Goal: Task Accomplishment & Management: Complete application form

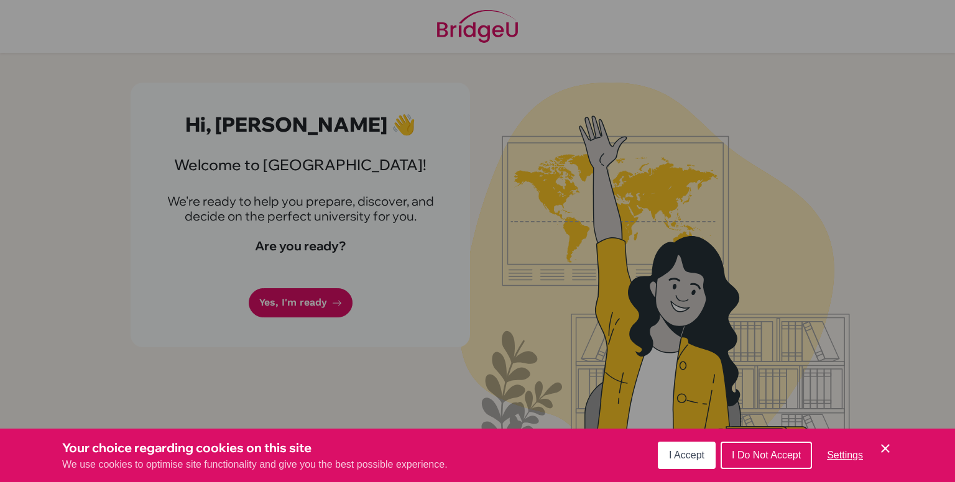
click at [696, 454] on span "I Accept" at bounding box center [686, 455] width 35 height 11
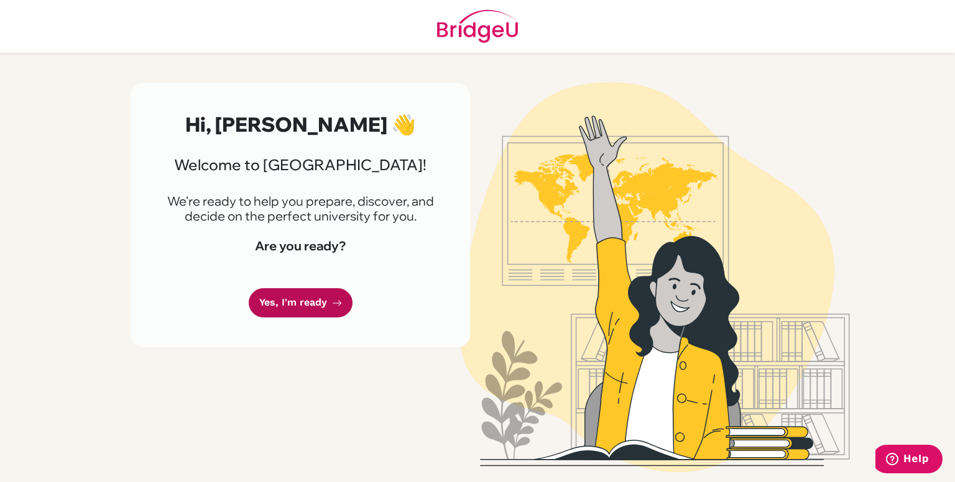
click at [262, 310] on link "Yes, I'm ready" at bounding box center [301, 302] width 104 height 29
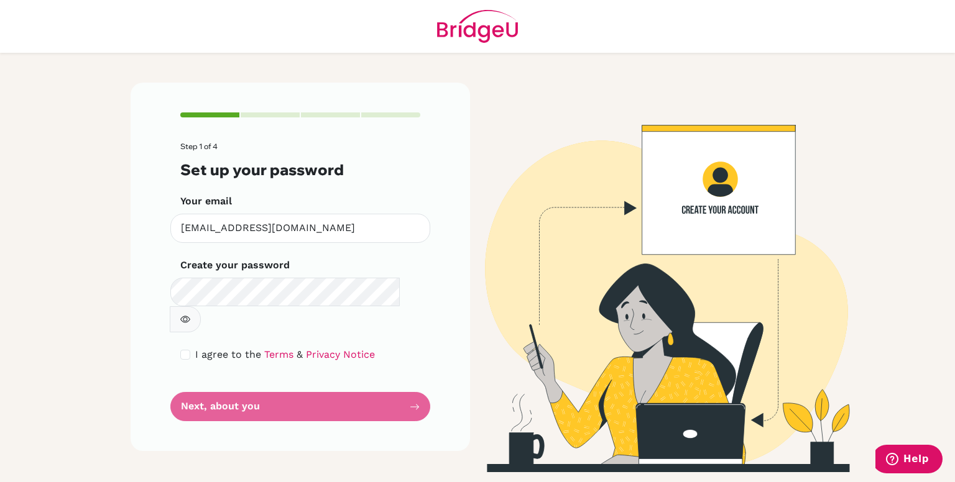
click at [190, 314] on icon "button" at bounding box center [185, 319] width 10 height 10
click at [201, 306] on button "button" at bounding box center [185, 319] width 31 height 26
click at [187, 350] on input "checkbox" at bounding box center [185, 355] width 10 height 10
checkbox input "true"
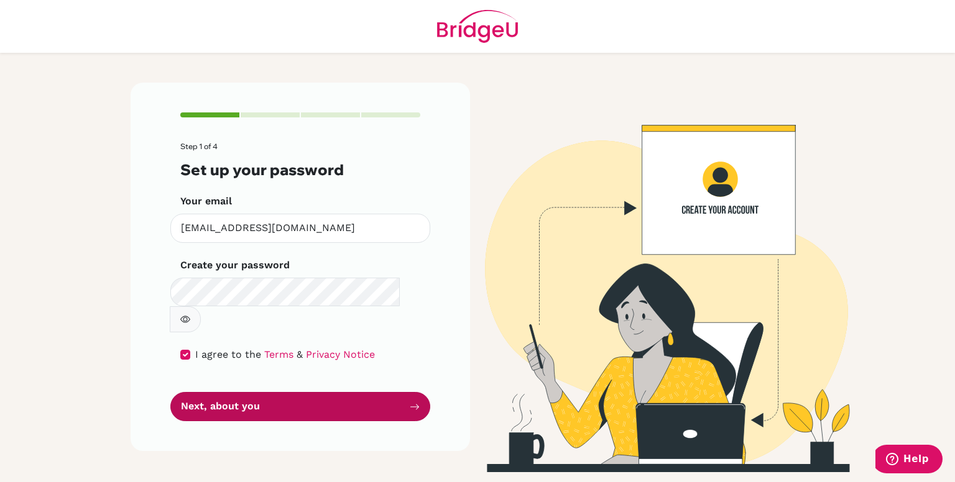
click at [227, 392] on button "Next, about you" at bounding box center [300, 406] width 260 height 29
